Goal: Task Accomplishment & Management: Manage account settings

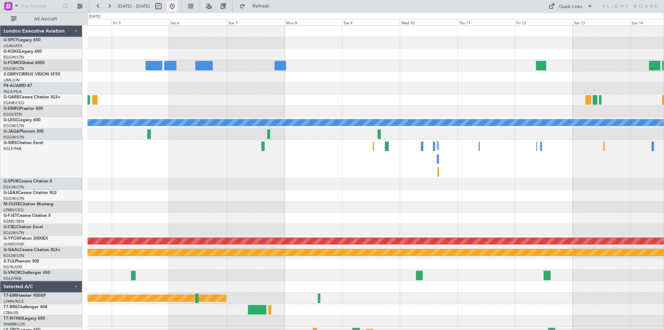
click at [178, 9] on button at bounding box center [172, 6] width 11 height 11
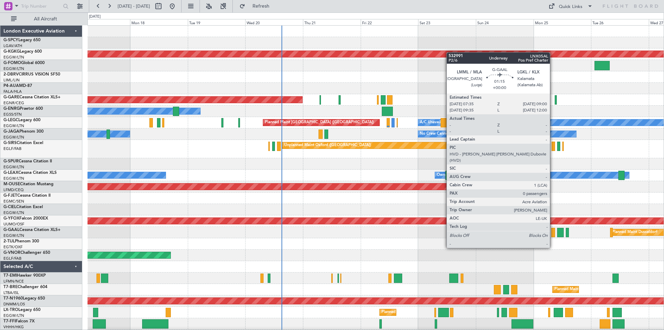
click at [553, 235] on div at bounding box center [553, 232] width 3 height 9
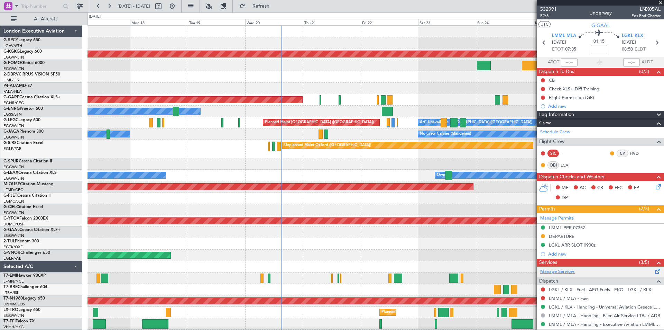
click at [559, 270] on link "Manage Services" at bounding box center [557, 271] width 35 height 7
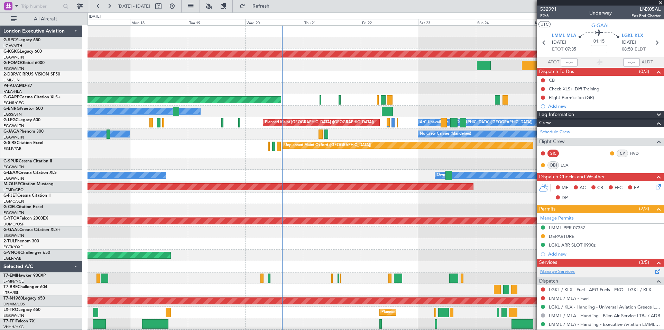
click at [551, 272] on link "Manage Services" at bounding box center [557, 271] width 35 height 7
click at [276, 7] on span "Refresh" at bounding box center [261, 6] width 29 height 5
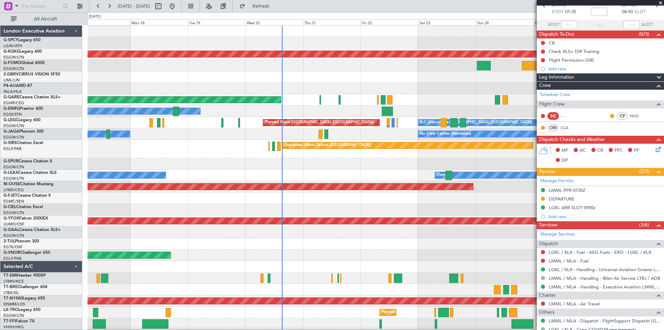
scroll to position [78, 0]
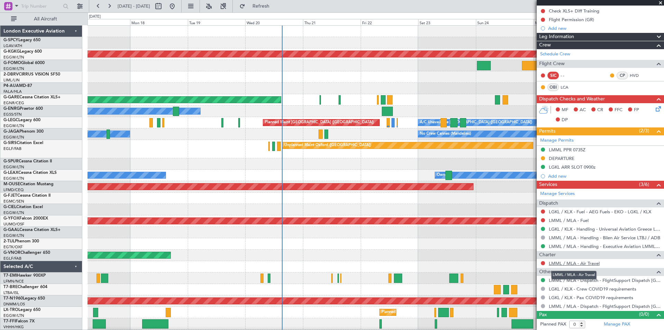
click at [576, 263] on link "LMML / MLA - Air Travel" at bounding box center [574, 263] width 51 height 6
click at [278, 2] on button "Refresh" at bounding box center [257, 6] width 42 height 11
click at [593, 264] on link "LMML / MLA - Air Travel" at bounding box center [574, 263] width 51 height 6
click at [278, 2] on button "Refresh" at bounding box center [257, 6] width 42 height 11
click at [545, 262] on button at bounding box center [543, 263] width 4 height 4
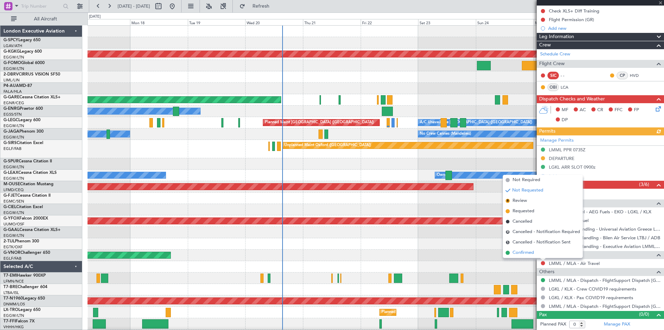
click at [522, 253] on span "Confirmed" at bounding box center [523, 252] width 21 height 7
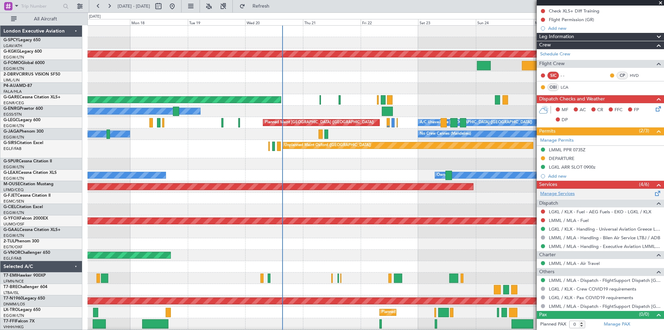
click at [563, 196] on link "Manage Services" at bounding box center [557, 193] width 35 height 7
click at [654, 191] on span at bounding box center [658, 191] width 8 height 5
click at [276, 5] on span "Refresh" at bounding box center [261, 6] width 29 height 5
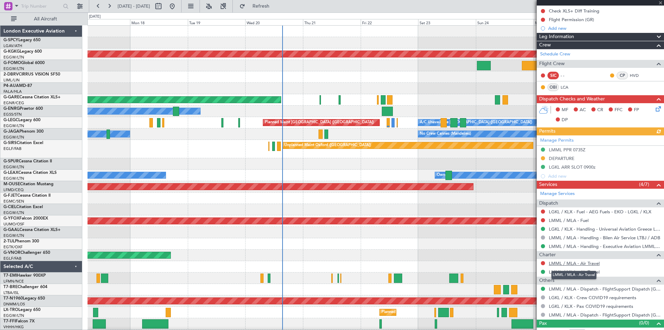
click at [580, 262] on link "LMML / MLA - Air Travel" at bounding box center [574, 263] width 51 height 6
click at [543, 262] on button at bounding box center [543, 263] width 4 height 4
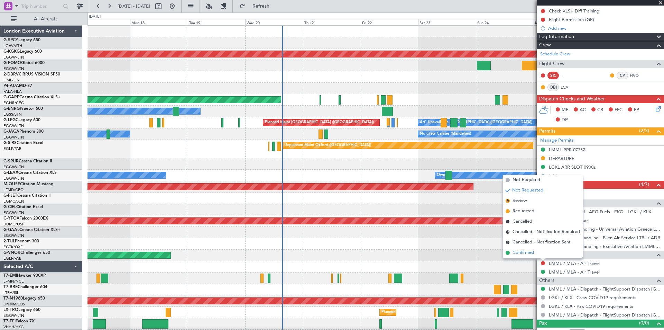
click at [518, 253] on span "Confirmed" at bounding box center [523, 252] width 21 height 7
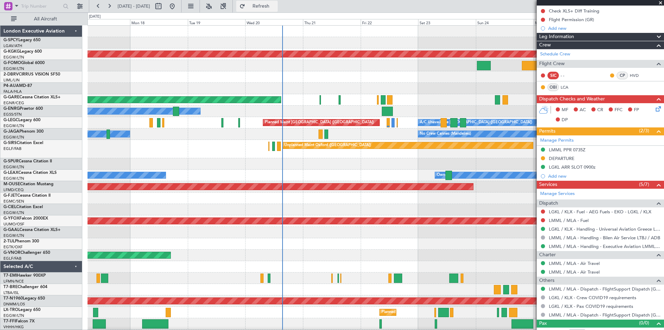
click at [276, 7] on span "Refresh" at bounding box center [261, 6] width 29 height 5
click at [271, 4] on span "Refresh" at bounding box center [261, 6] width 29 height 5
click at [660, 3] on span at bounding box center [660, 3] width 7 height 6
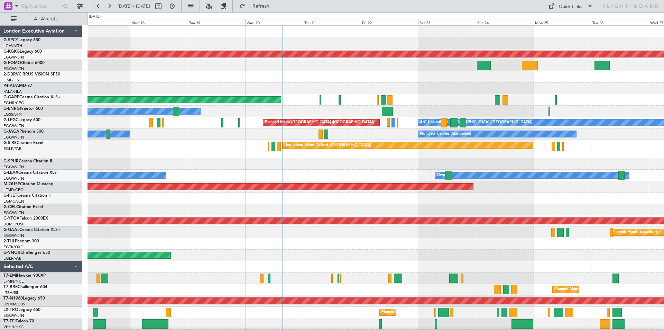
scroll to position [0, 0]
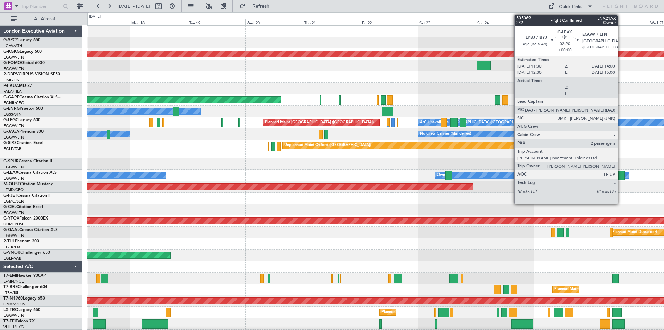
click at [621, 176] on div at bounding box center [622, 175] width 6 height 9
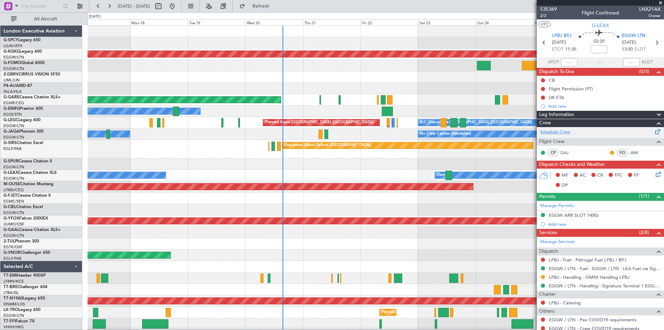
click at [571, 132] on link "Schedule Crew" at bounding box center [555, 132] width 30 height 7
click at [276, 3] on button "Refresh" at bounding box center [257, 6] width 42 height 11
click at [278, 9] on button "Refresh" at bounding box center [257, 6] width 42 height 11
click at [560, 130] on link "Schedule Crew" at bounding box center [555, 132] width 30 height 7
click at [278, 2] on button "Refresh" at bounding box center [257, 6] width 42 height 11
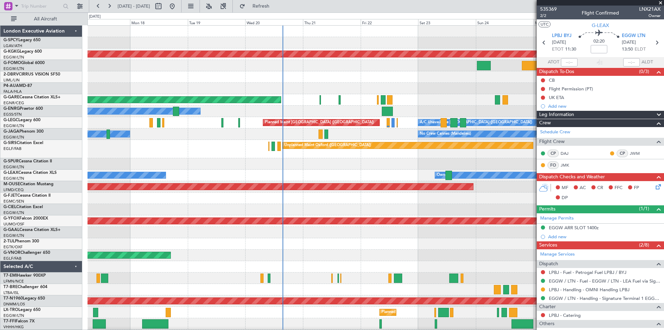
scroll to position [74, 0]
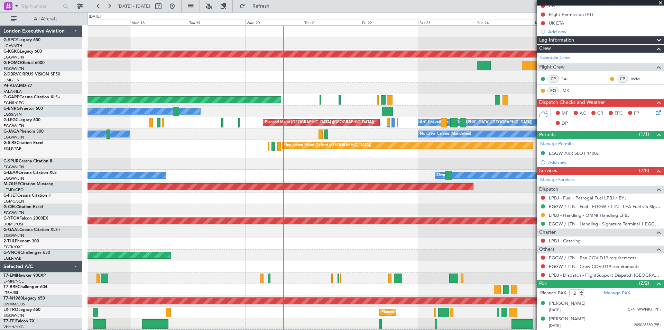
click at [662, 2] on span at bounding box center [660, 3] width 7 height 6
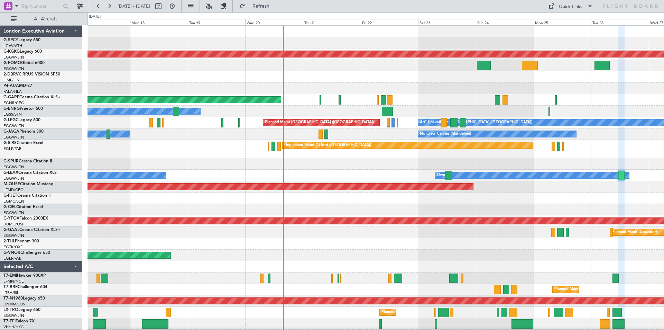
type input "0"
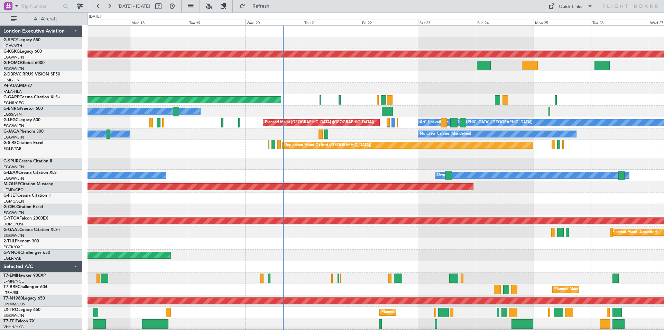
scroll to position [0, 0]
click at [112, 6] on button at bounding box center [109, 6] width 11 height 11
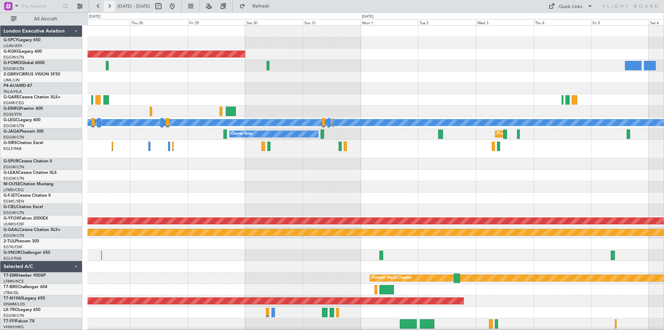
click at [112, 6] on button at bounding box center [109, 6] width 11 height 11
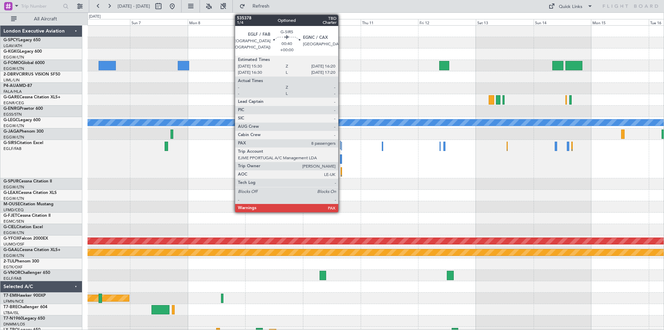
click at [342, 161] on div at bounding box center [341, 158] width 2 height 9
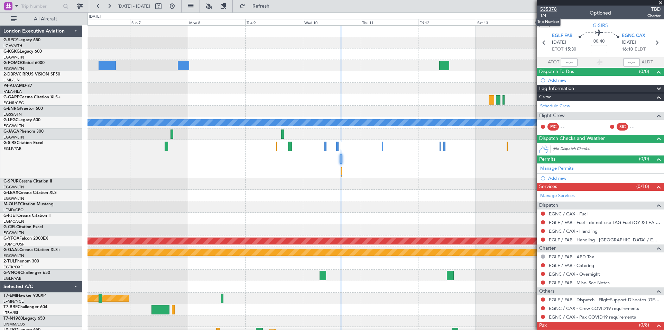
click at [554, 10] on span "535378" at bounding box center [548, 9] width 17 height 7
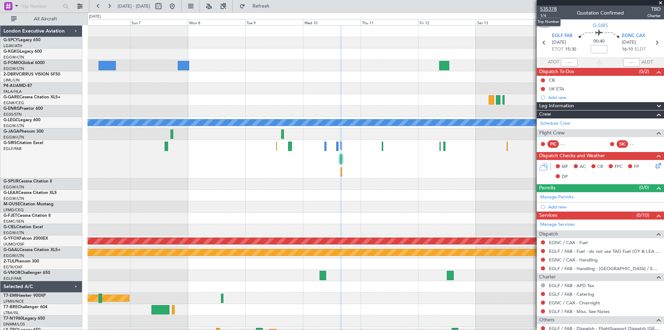
click at [553, 9] on span "535378" at bounding box center [548, 9] width 17 height 7
click at [276, 6] on span "Refresh" at bounding box center [261, 6] width 29 height 5
click at [552, 9] on span "535378" at bounding box center [548, 9] width 17 height 7
click at [178, 8] on button at bounding box center [172, 6] width 11 height 11
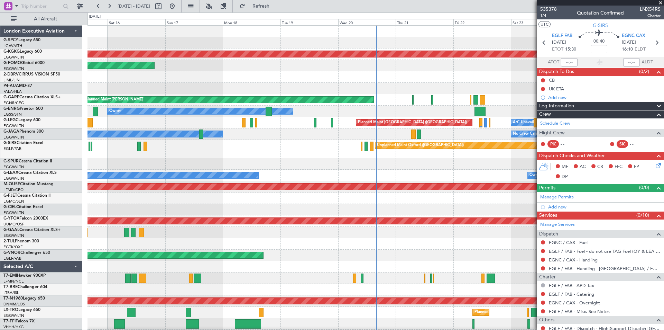
click at [662, 3] on span at bounding box center [660, 3] width 7 height 6
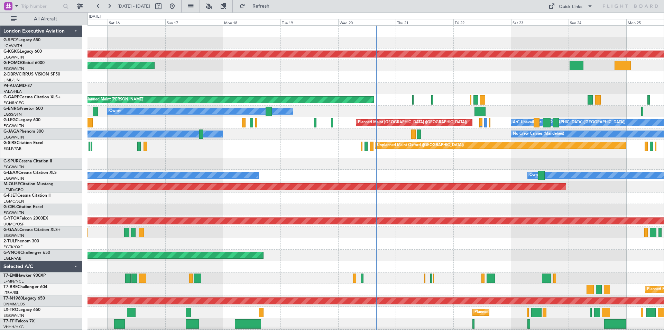
type input "0"
click at [110, 7] on button at bounding box center [109, 6] width 11 height 11
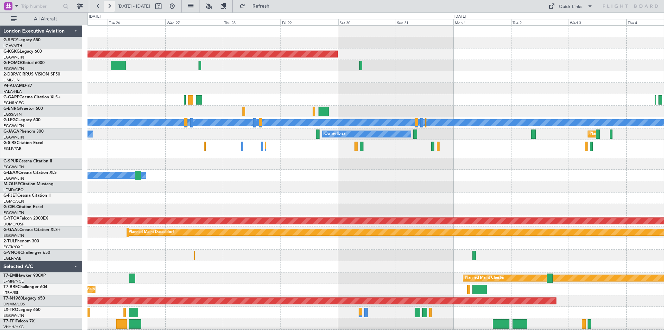
click at [109, 5] on button at bounding box center [109, 6] width 11 height 11
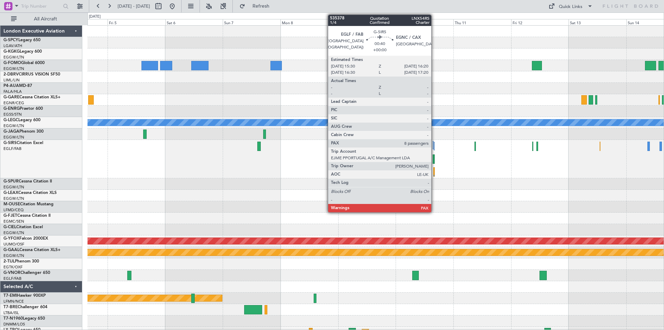
click at [435, 162] on div at bounding box center [434, 158] width 2 height 9
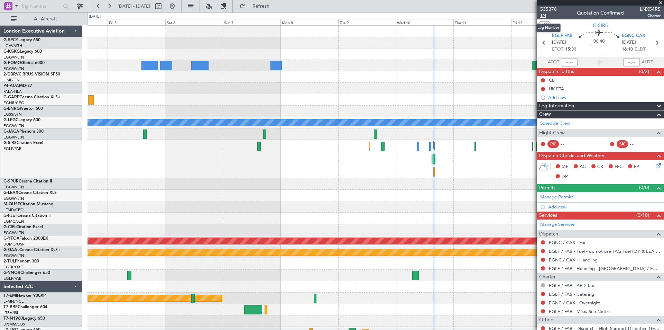
click at [545, 16] on span "1/4" at bounding box center [548, 16] width 17 height 6
click at [276, 7] on span "Refresh" at bounding box center [261, 6] width 29 height 5
click at [551, 10] on span "535378" at bounding box center [548, 9] width 17 height 7
click at [559, 123] on link "Schedule Crew" at bounding box center [555, 123] width 30 height 7
click at [178, 9] on button at bounding box center [172, 6] width 11 height 11
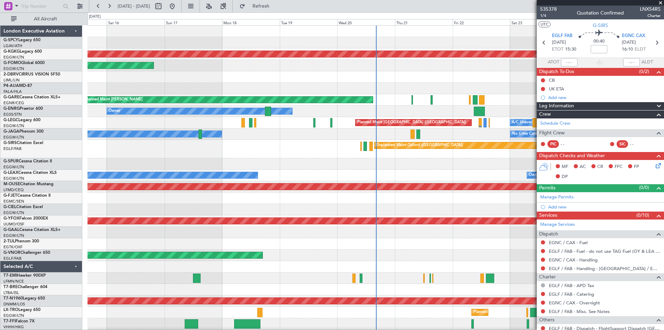
click at [660, 2] on span at bounding box center [660, 3] width 7 height 6
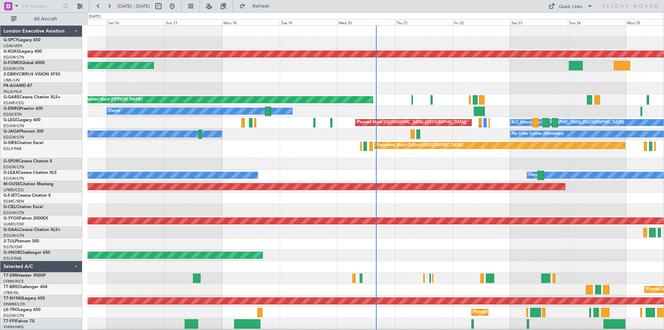
type input "0"
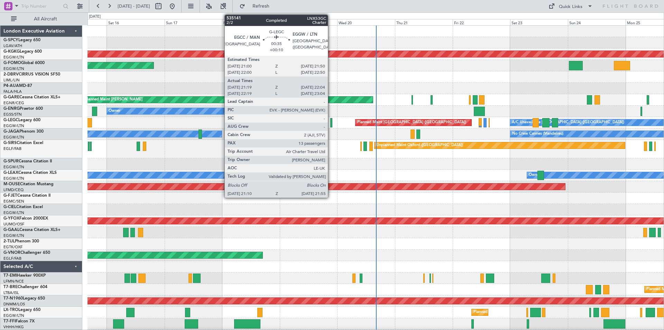
click at [331, 124] on div at bounding box center [331, 122] width 2 height 9
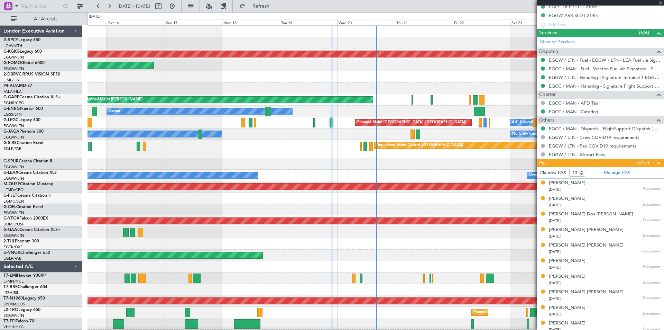
scroll to position [263, 0]
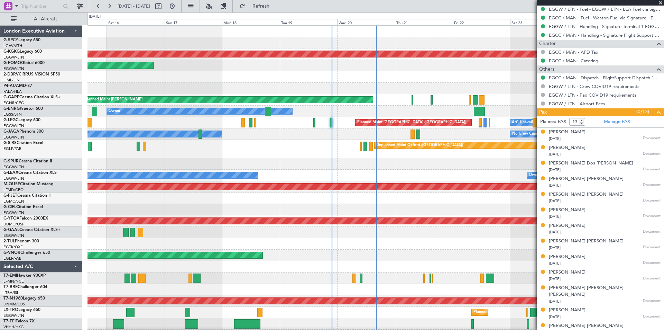
click at [661, 3] on span at bounding box center [660, 3] width 7 height 6
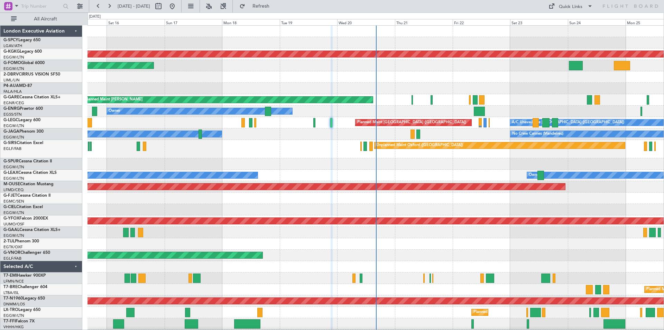
type input "0"
click at [110, 8] on button at bounding box center [109, 6] width 11 height 11
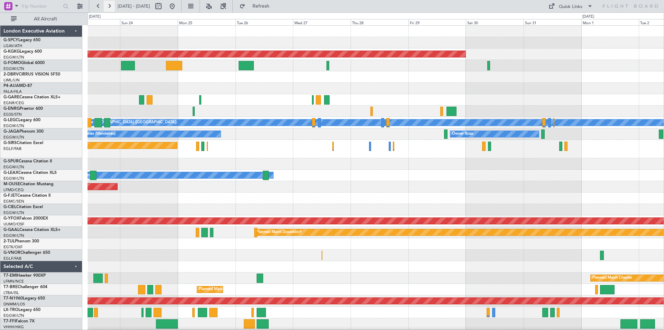
click at [110, 8] on button at bounding box center [109, 6] width 11 height 11
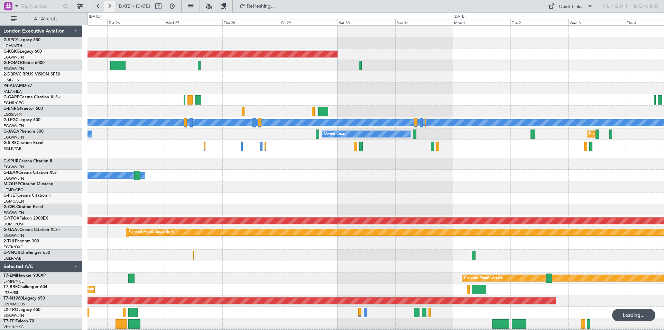
click at [110, 8] on button at bounding box center [109, 6] width 11 height 11
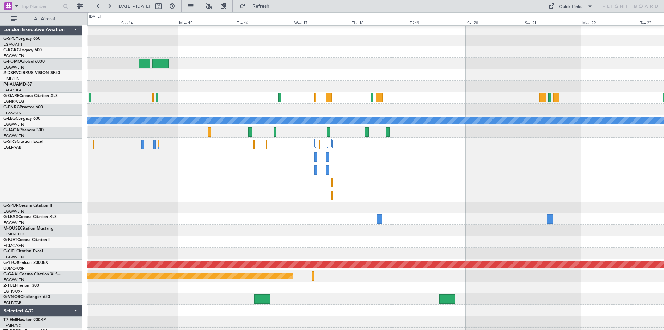
scroll to position [2, 0]
click at [228, 168] on div at bounding box center [376, 170] width 576 height 64
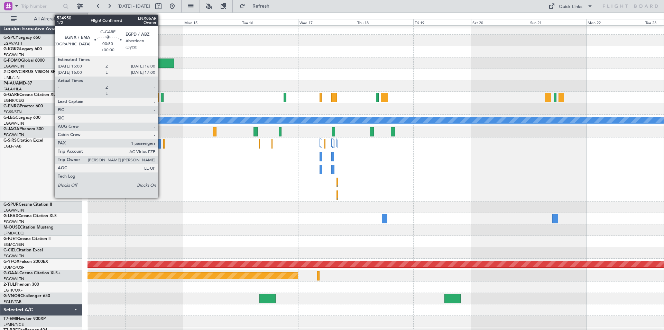
click at [161, 101] on div at bounding box center [162, 97] width 2 height 9
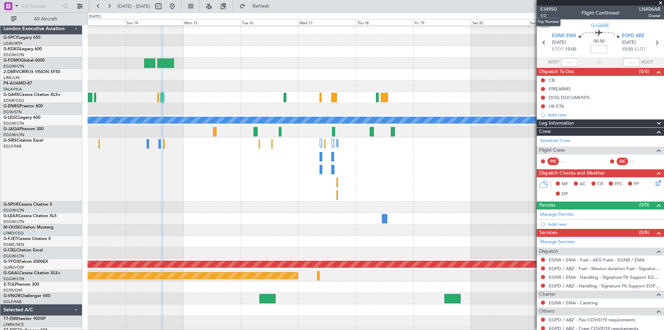
click at [540, 15] on mat-tooltip-component "Trip Number" at bounding box center [548, 22] width 34 height 18
click at [495, 77] on div at bounding box center [376, 74] width 576 height 11
click at [543, 14] on span "1/2" at bounding box center [548, 16] width 17 height 6
click at [281, 12] on fb-refresh-button "Refresh" at bounding box center [257, 6] width 48 height 12
click at [276, 8] on span "Refresh" at bounding box center [261, 6] width 29 height 5
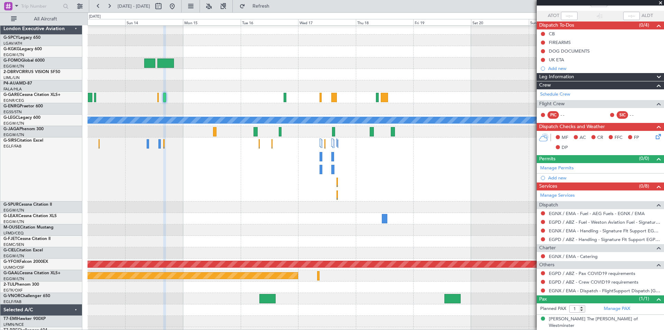
scroll to position [0, 0]
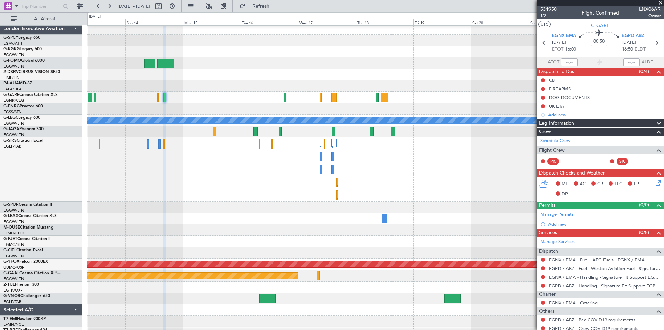
click at [548, 10] on span "534950" at bounding box center [548, 9] width 17 height 7
click at [178, 7] on button at bounding box center [172, 6] width 11 height 11
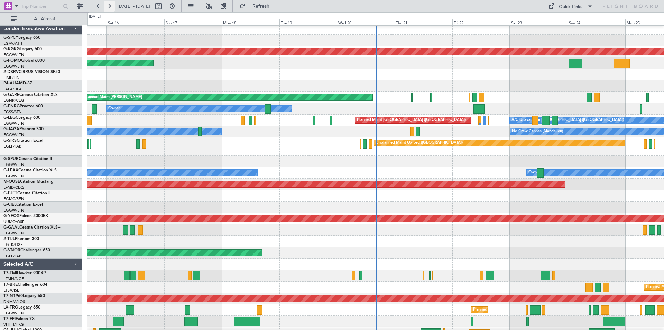
click at [109, 7] on button at bounding box center [109, 6] width 11 height 11
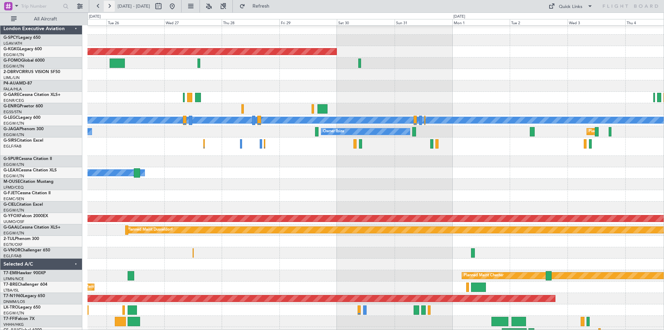
click at [109, 7] on button at bounding box center [109, 6] width 11 height 11
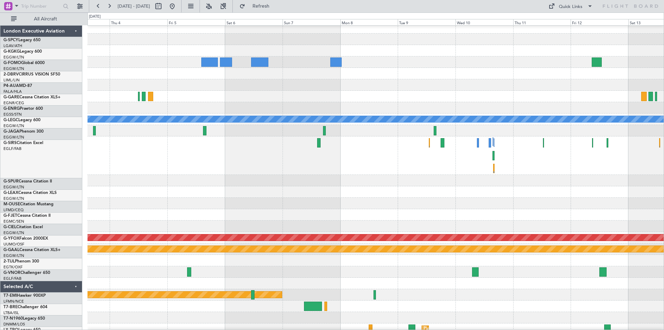
scroll to position [3, 0]
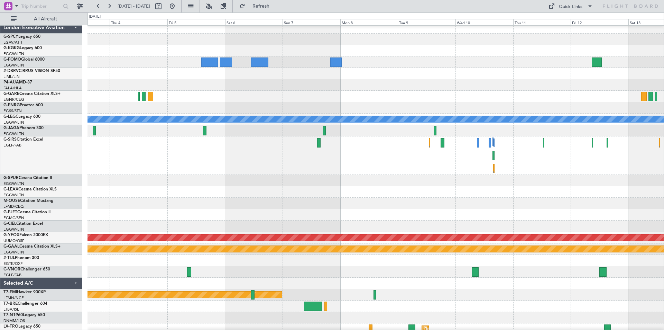
click at [202, 173] on div at bounding box center [376, 155] width 576 height 38
click at [108, 4] on button at bounding box center [109, 6] width 11 height 11
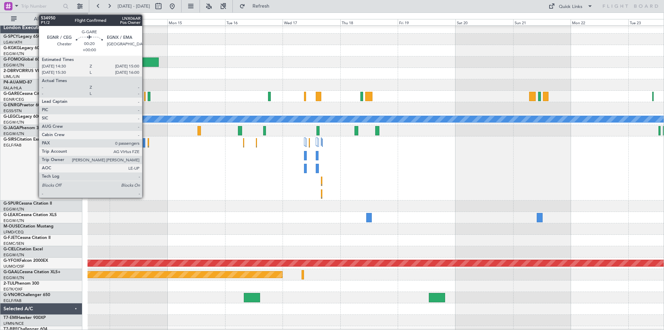
click at [145, 100] on div at bounding box center [144, 96] width 1 height 9
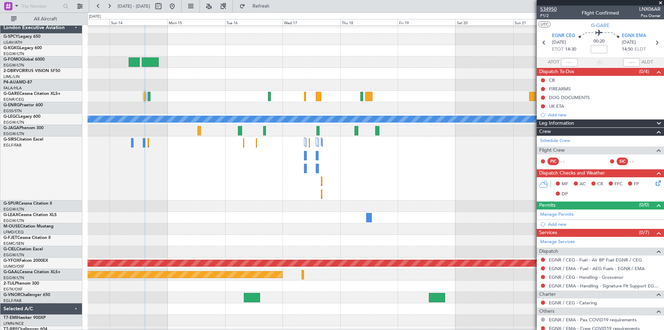
click at [552, 9] on span "534950" at bounding box center [548, 9] width 17 height 7
click at [661, 2] on span at bounding box center [660, 3] width 7 height 6
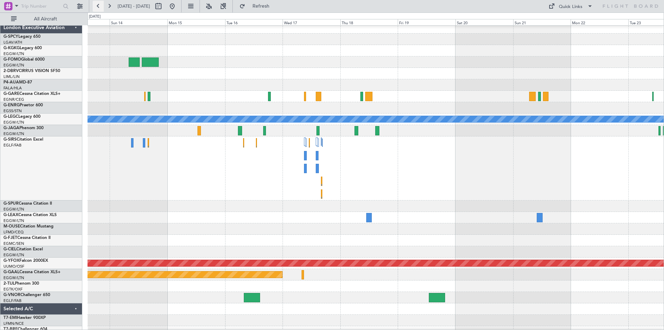
click at [98, 6] on button at bounding box center [98, 6] width 11 height 11
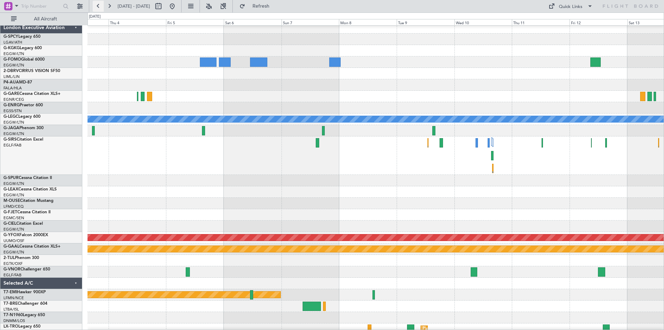
click at [98, 6] on button at bounding box center [98, 6] width 11 height 11
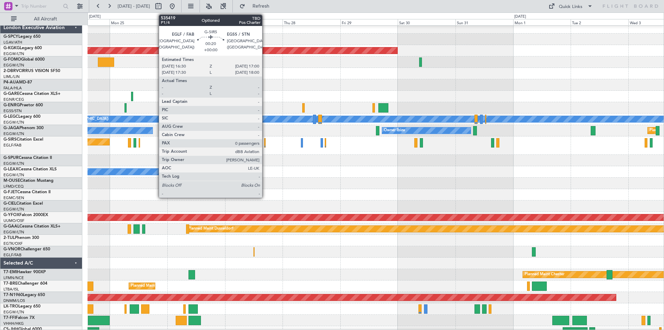
click at [265, 145] on div at bounding box center [264, 142] width 1 height 9
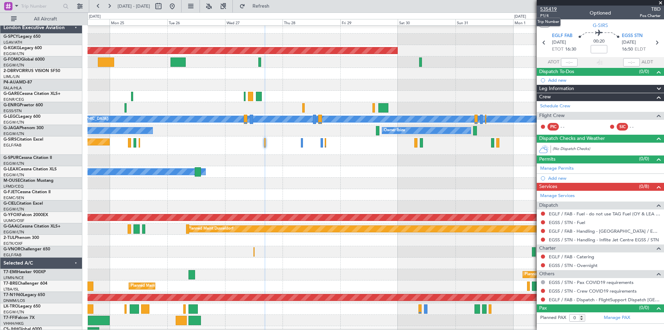
click at [554, 11] on span "535419" at bounding box center [548, 9] width 17 height 7
click at [660, 3] on span at bounding box center [660, 3] width 7 height 6
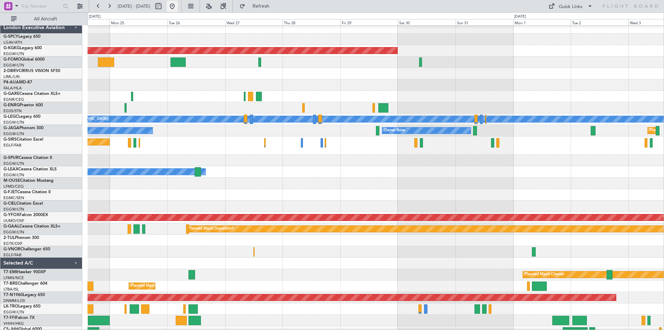
click at [178, 10] on button at bounding box center [172, 6] width 11 height 11
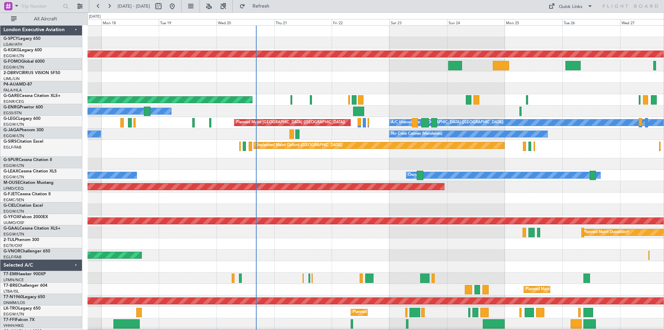
scroll to position [0, 0]
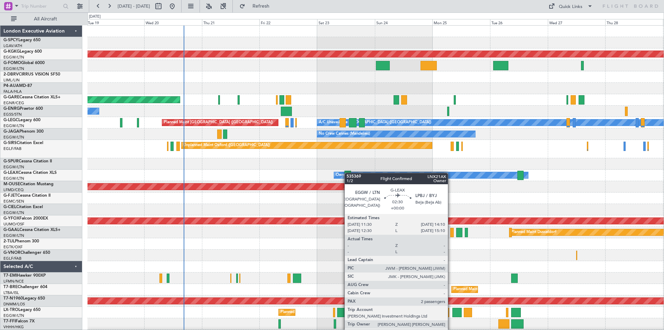
click at [289, 177] on div "AOG Maint [GEOGRAPHIC_DATA] (Ataturk) Planned Maint Windsor Locks ([PERSON_NAME…" at bounding box center [376, 210] width 576 height 368
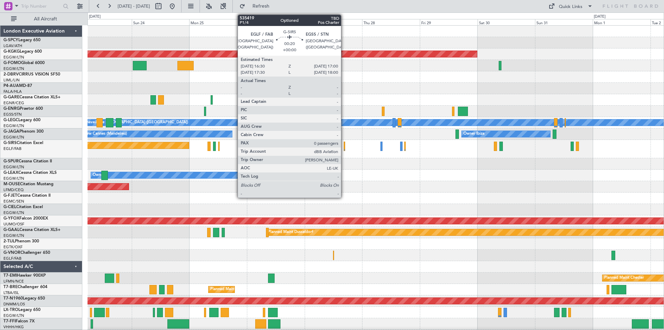
click at [344, 149] on div at bounding box center [344, 146] width 1 height 9
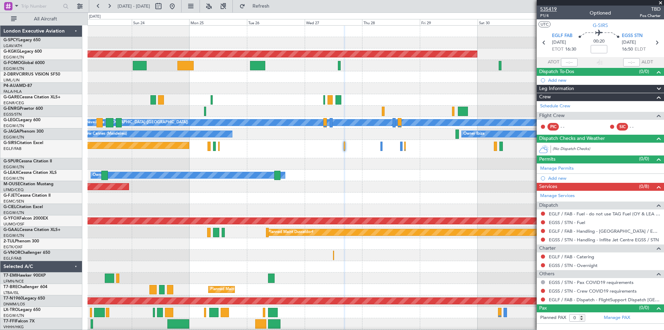
click at [554, 9] on span "535419" at bounding box center [548, 9] width 17 height 7
click at [276, 4] on span "Refresh" at bounding box center [261, 6] width 29 height 5
click at [552, 9] on span "535419" at bounding box center [548, 9] width 17 height 7
click at [276, 6] on span "Refresh" at bounding box center [261, 6] width 29 height 5
click at [554, 8] on span "535419" at bounding box center [548, 9] width 17 height 7
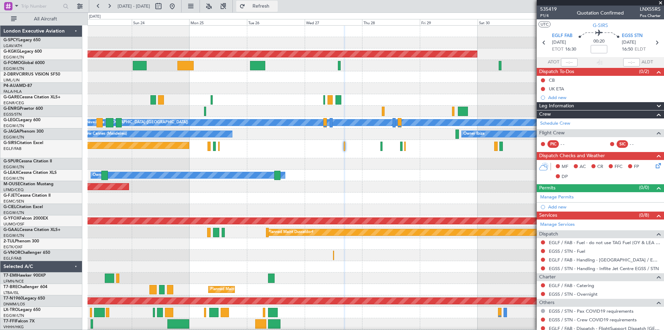
click at [278, 10] on button "Refresh" at bounding box center [257, 6] width 42 height 11
click at [178, 9] on button at bounding box center [172, 6] width 11 height 11
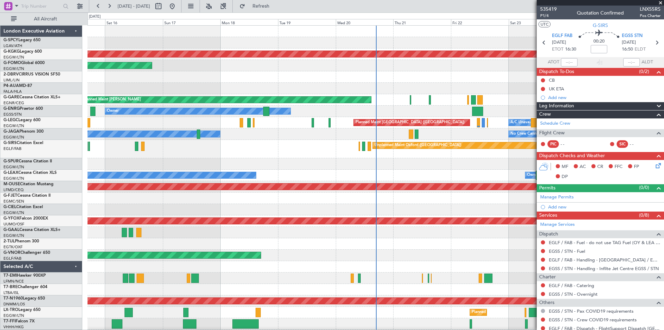
click at [661, 2] on span at bounding box center [660, 3] width 7 height 6
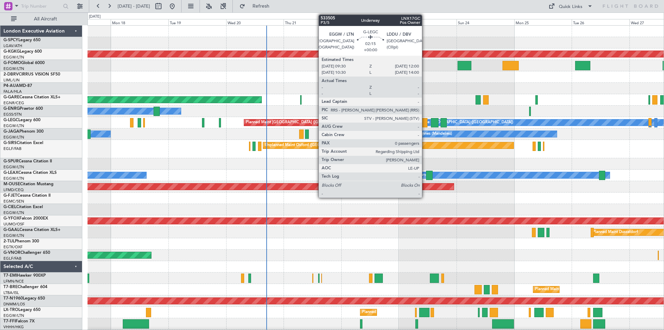
click at [425, 125] on div at bounding box center [424, 122] width 6 height 9
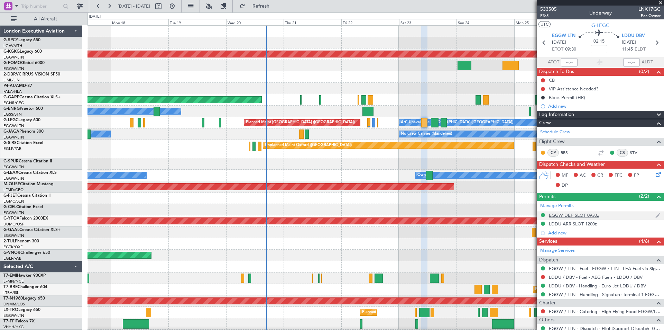
scroll to position [39, 0]
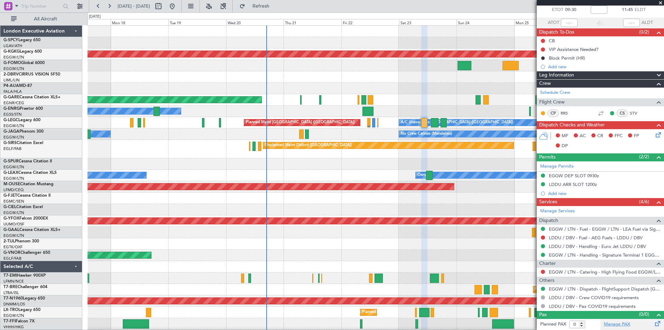
click at [613, 325] on link "Manage PAX" at bounding box center [617, 324] width 26 height 7
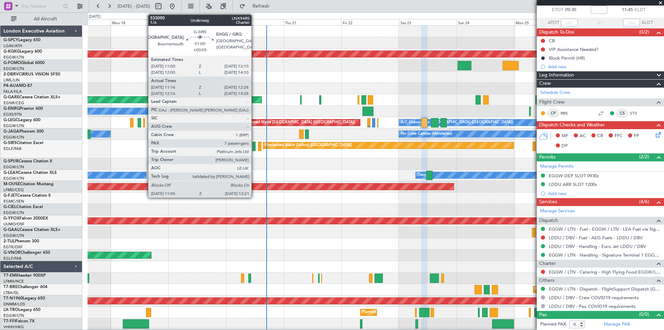
click at [255, 147] on div at bounding box center [254, 146] width 3 height 9
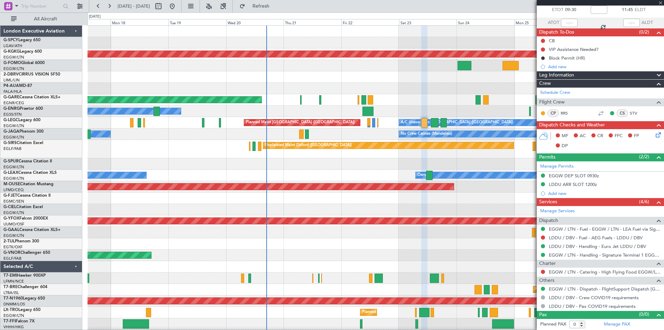
type input "+00:05"
type input "11:16"
type input "12:18"
type input "7"
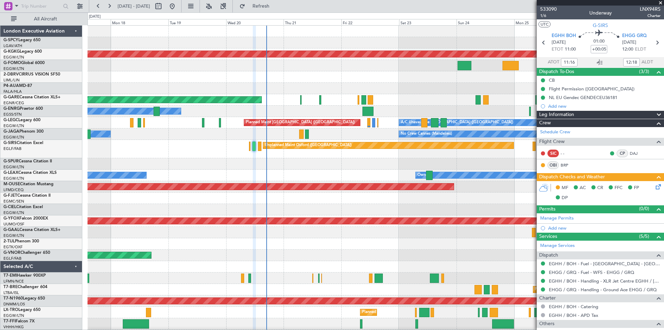
type input "12:16"
type input "14:18"
type input "11:16"
type input "12:18"
click at [660, 3] on span at bounding box center [660, 3] width 7 height 6
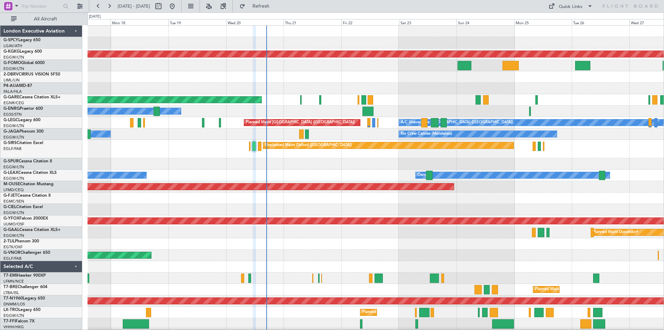
type input "0"
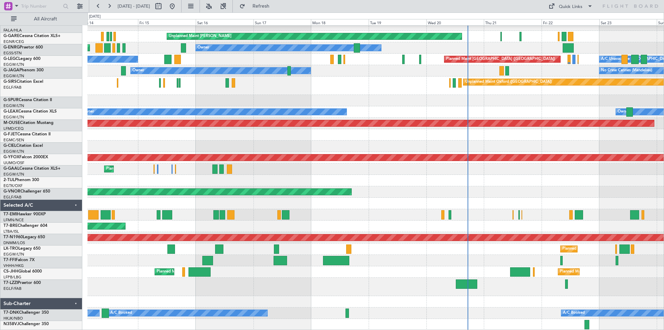
scroll to position [63, 0]
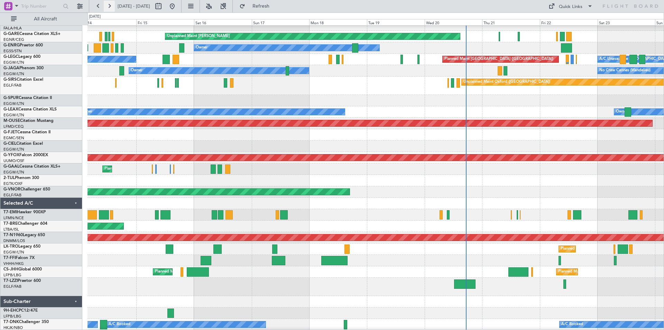
click at [111, 4] on button at bounding box center [109, 6] width 11 height 11
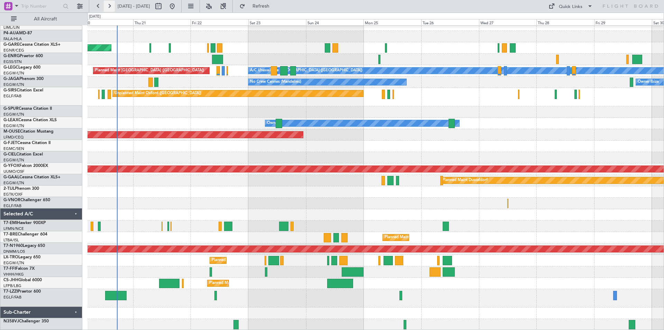
scroll to position [52, 0]
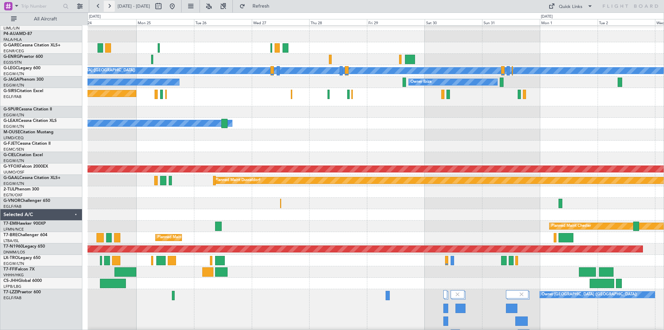
click at [111, 4] on button at bounding box center [109, 6] width 11 height 11
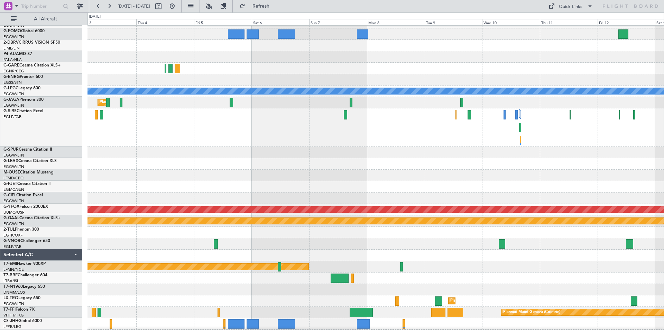
scroll to position [31, 0]
click at [178, 7] on button at bounding box center [172, 6] width 11 height 11
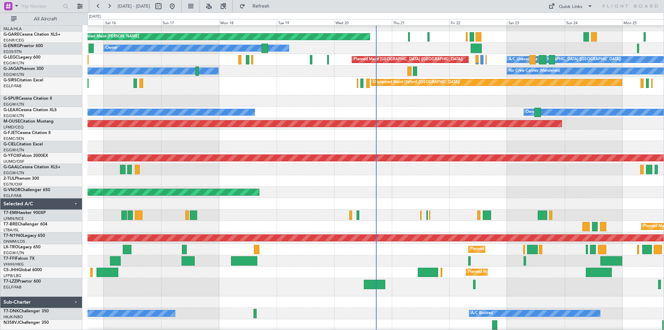
scroll to position [63, 0]
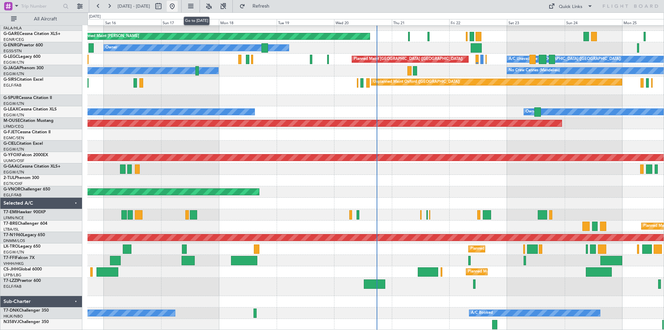
click at [178, 6] on button at bounding box center [172, 6] width 11 height 11
